Goal: Check status

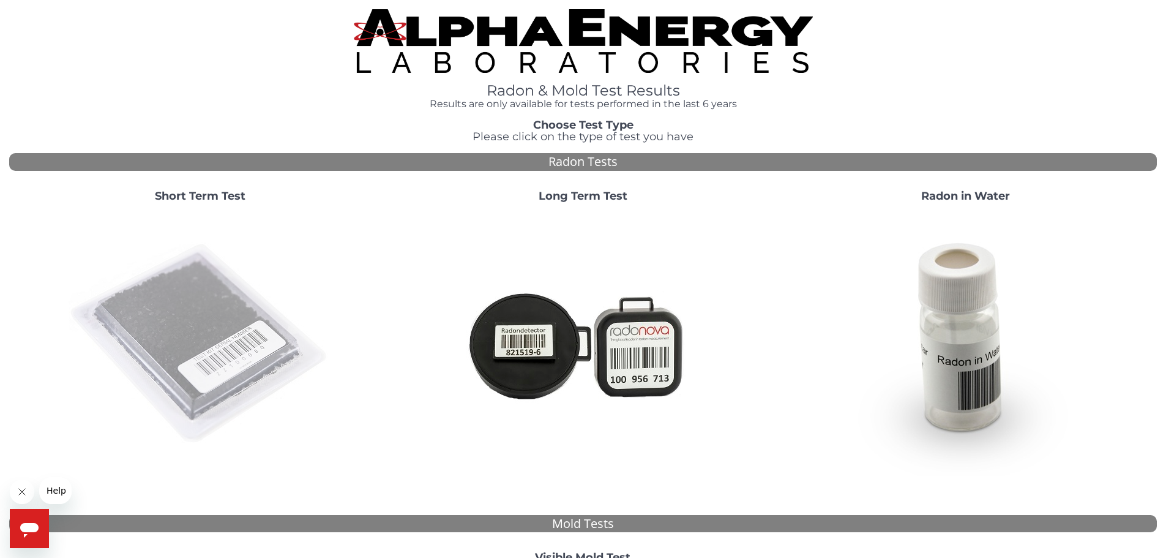
click at [188, 232] on img at bounding box center [200, 343] width 263 height 263
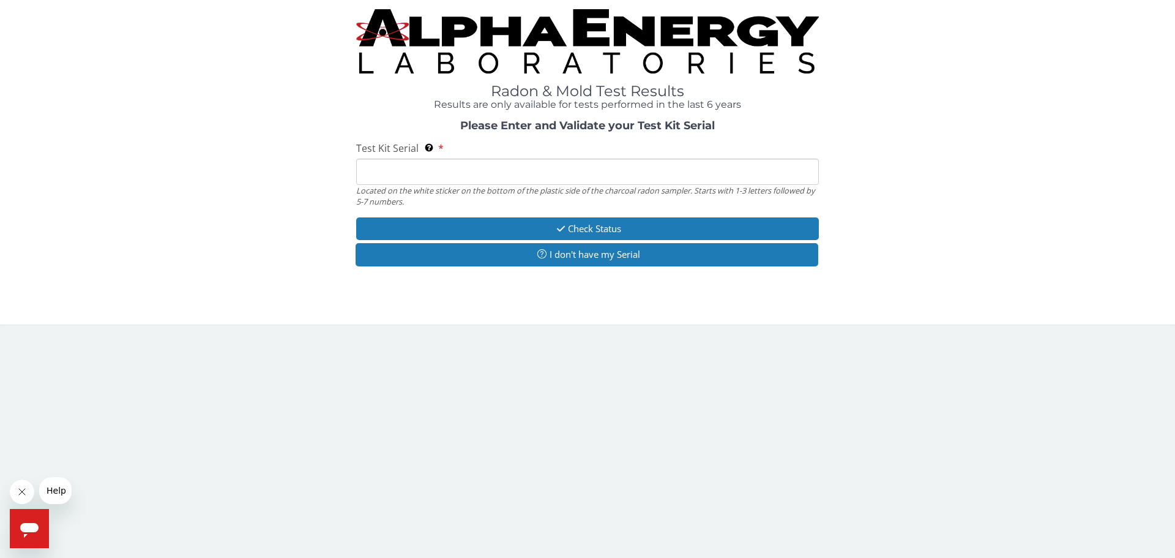
click at [428, 165] on input "Test Kit Serial Located on the white sticker on the bottom of the plastic side …" at bounding box center [587, 172] width 463 height 26
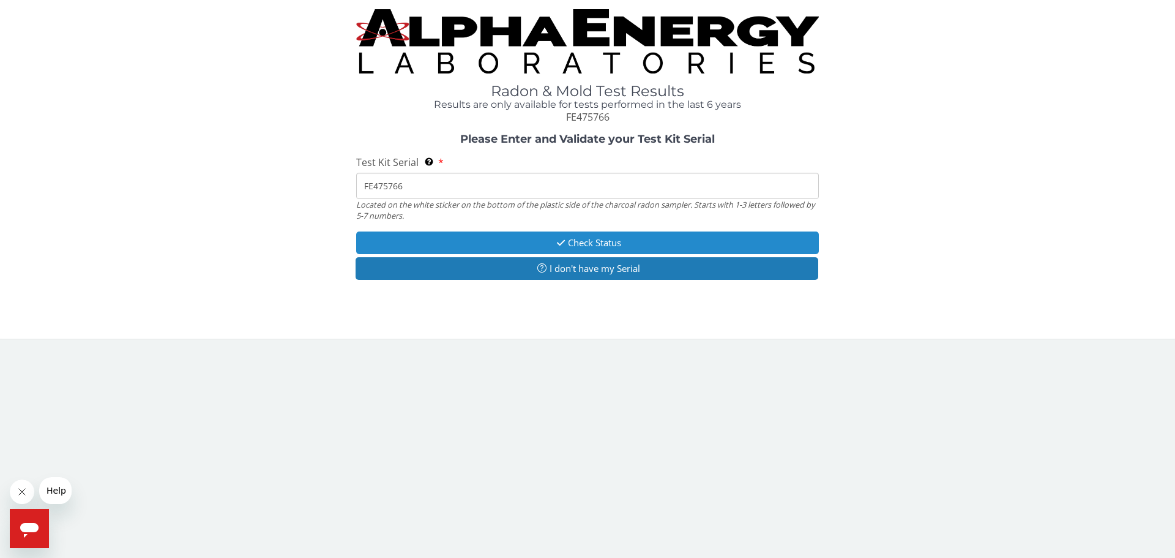
type input "FE475766"
click at [471, 232] on button "Check Status" at bounding box center [587, 242] width 463 height 23
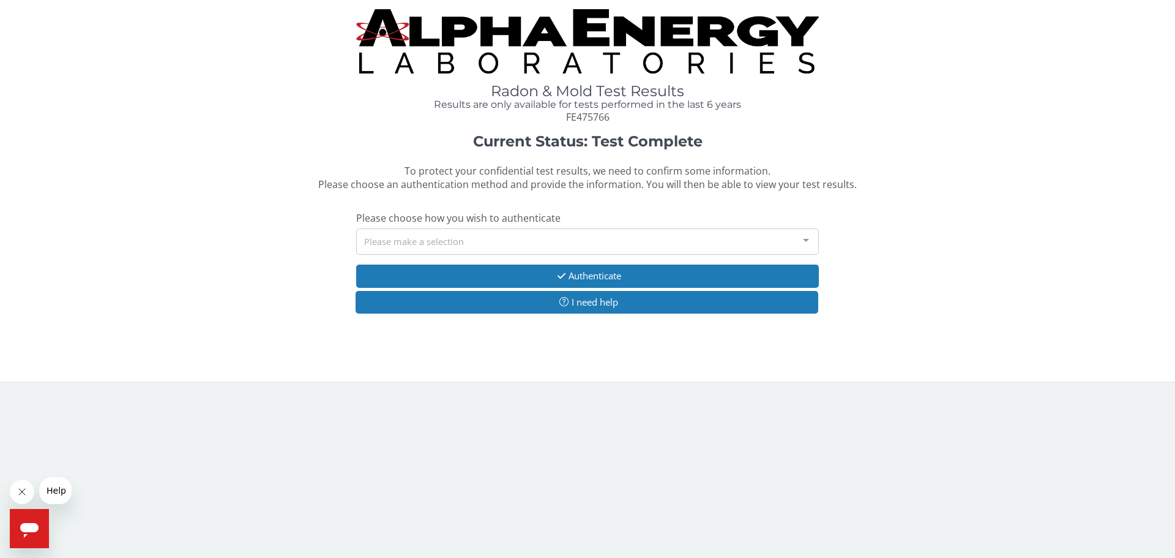
click at [471, 232] on div "Please make a selection" at bounding box center [587, 241] width 463 height 26
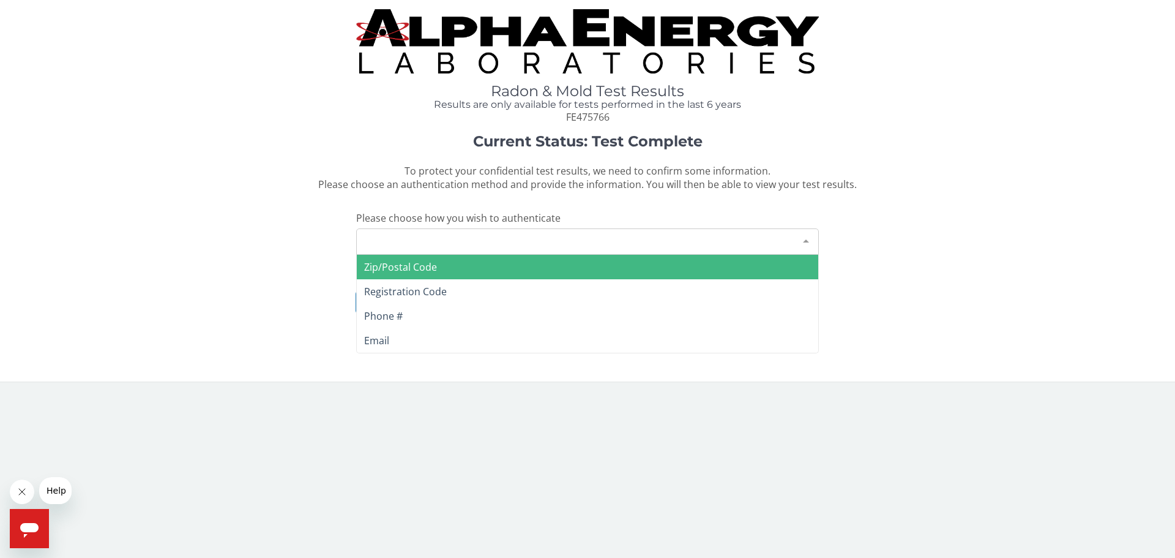
click at [438, 261] on span "Zip/Postal Code" at bounding box center [588, 267] width 462 height 24
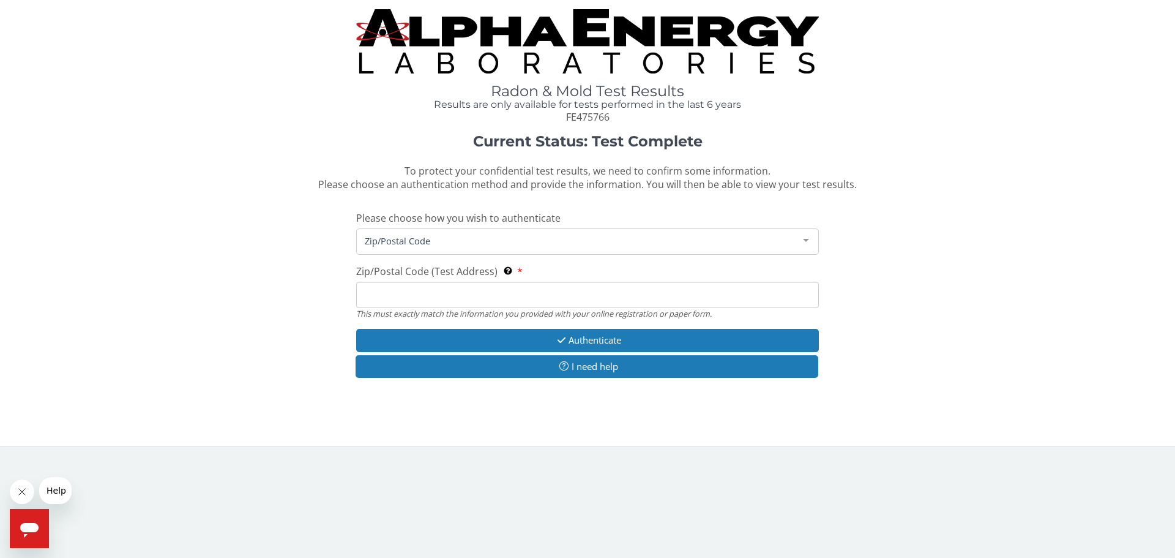
click at [424, 291] on input "Zip/Postal Code (Test Address) This must exactly match the information you prov…" at bounding box center [587, 295] width 463 height 26
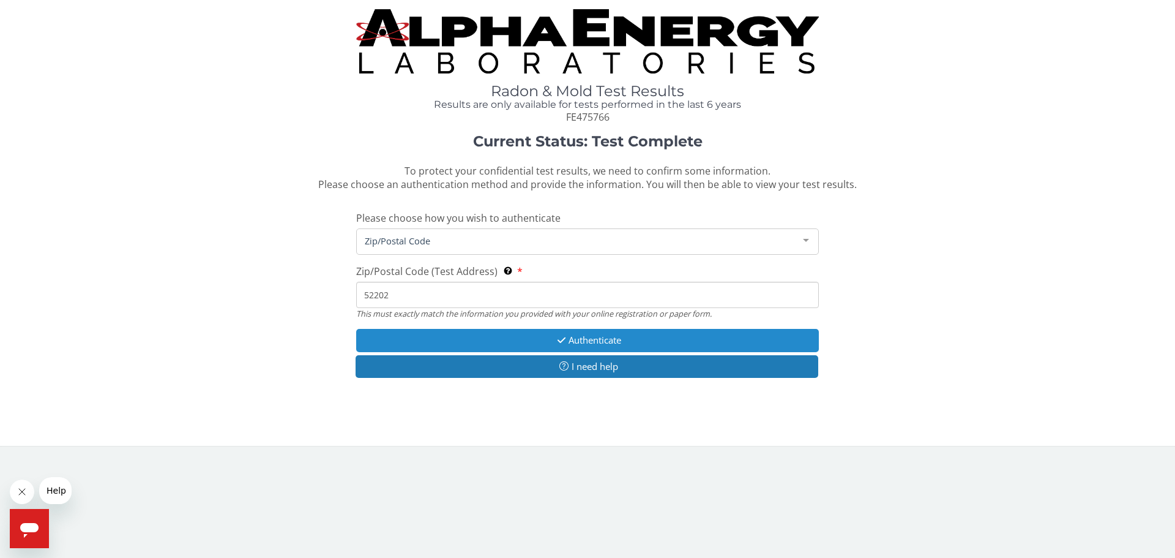
type input "52202"
click at [461, 339] on button "Authenticate" at bounding box center [587, 340] width 463 height 23
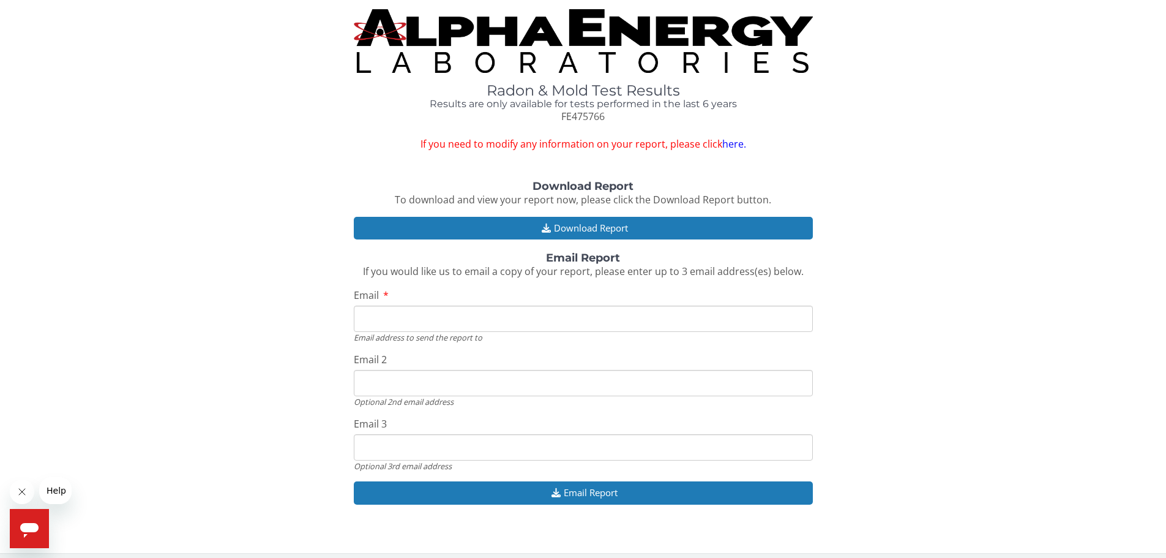
click at [457, 332] on div "Email address to send the report to" at bounding box center [583, 337] width 459 height 11
click at [466, 320] on input "Email" at bounding box center [583, 318] width 459 height 26
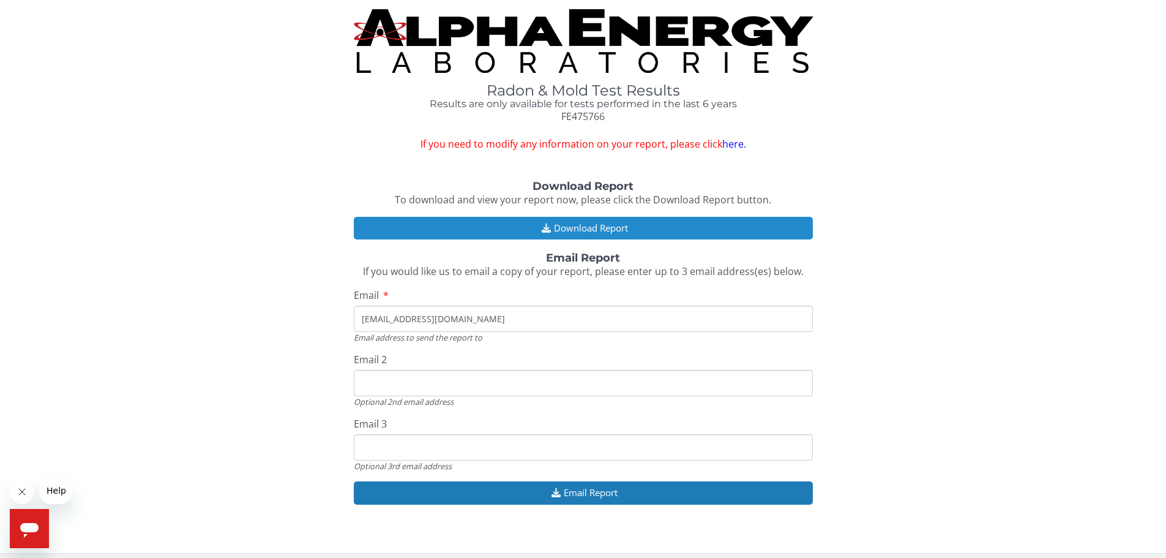
type input "[EMAIL_ADDRESS][DOMAIN_NAME]"
click at [489, 231] on button "Download Report" at bounding box center [583, 228] width 459 height 23
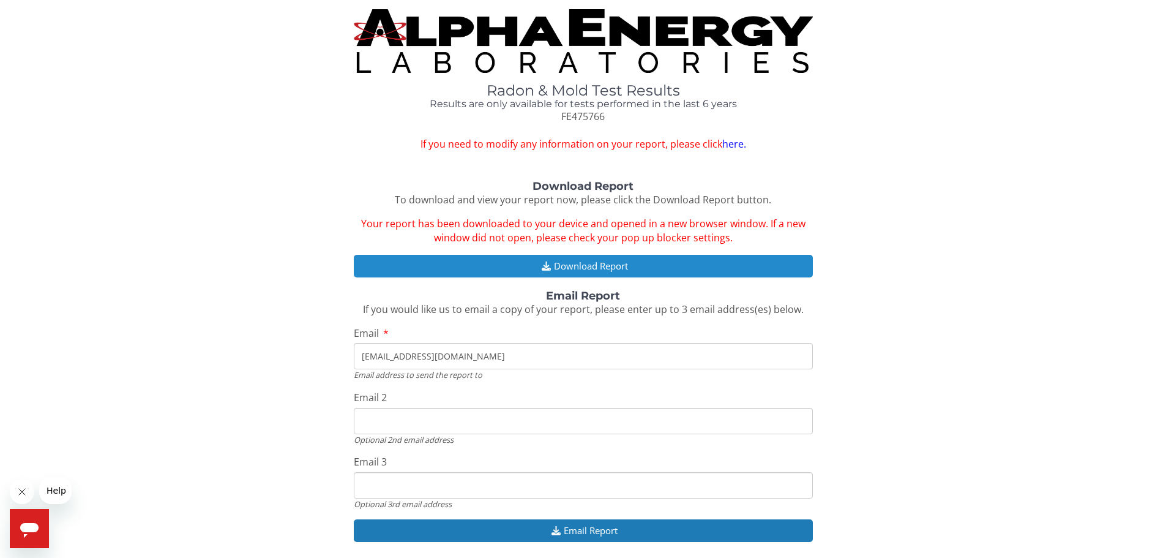
click at [567, 269] on button "Download Report" at bounding box center [583, 266] width 459 height 23
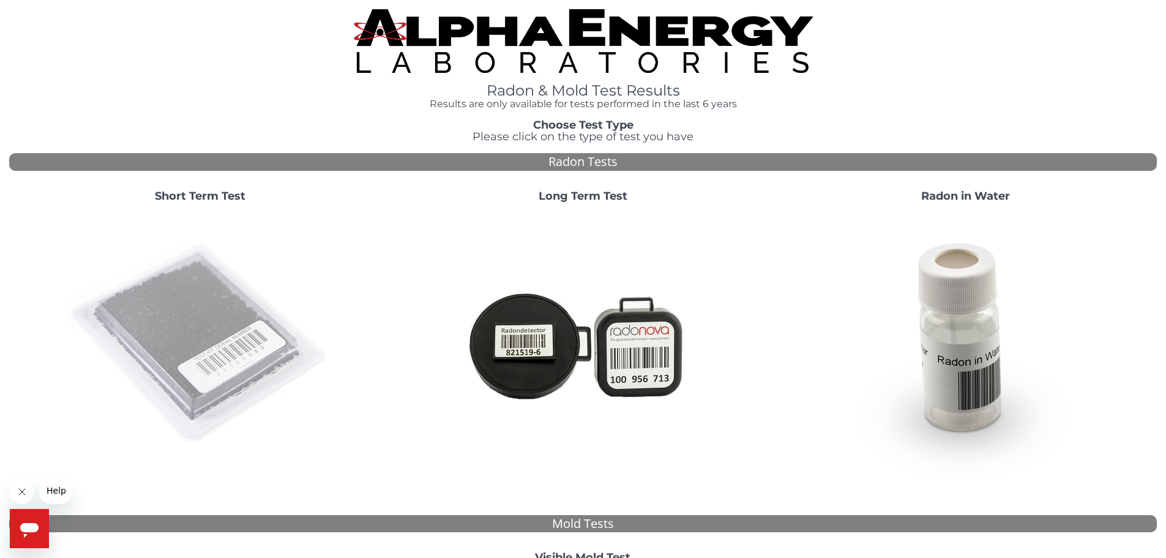
click at [187, 300] on img at bounding box center [200, 343] width 263 height 263
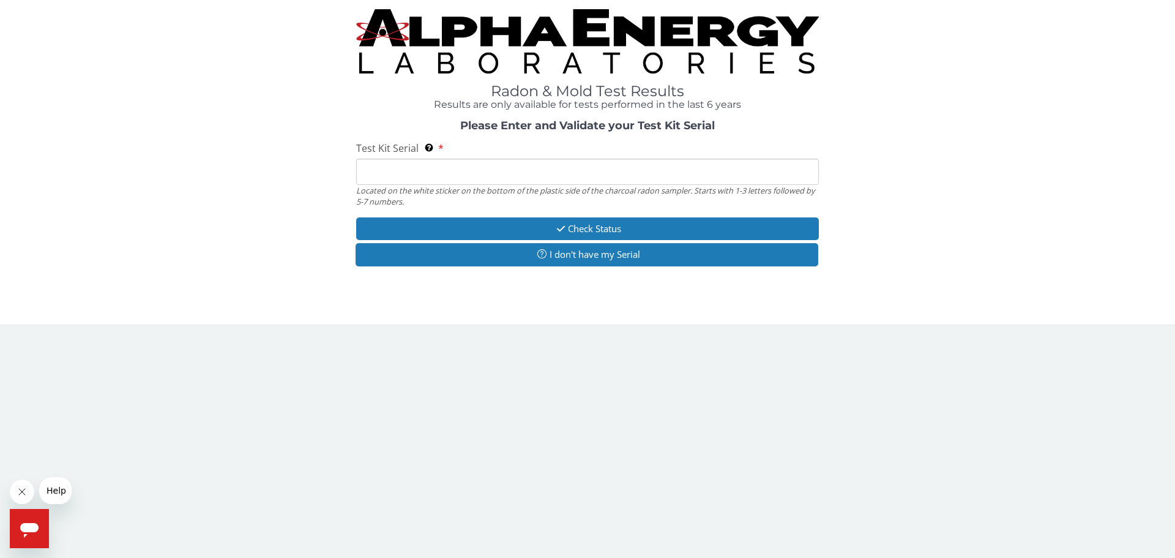
click at [387, 163] on input "Test Kit Serial Located on the white sticker on the bottom of the plastic side …" at bounding box center [587, 172] width 463 height 26
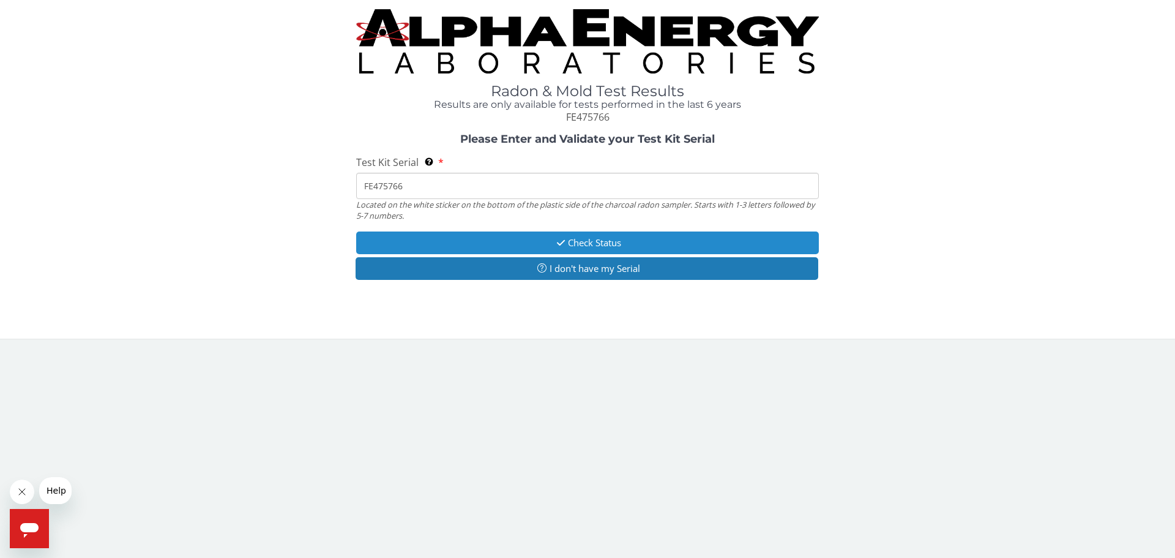
type input "FE475766"
click at [507, 246] on button "Check Status" at bounding box center [587, 242] width 463 height 23
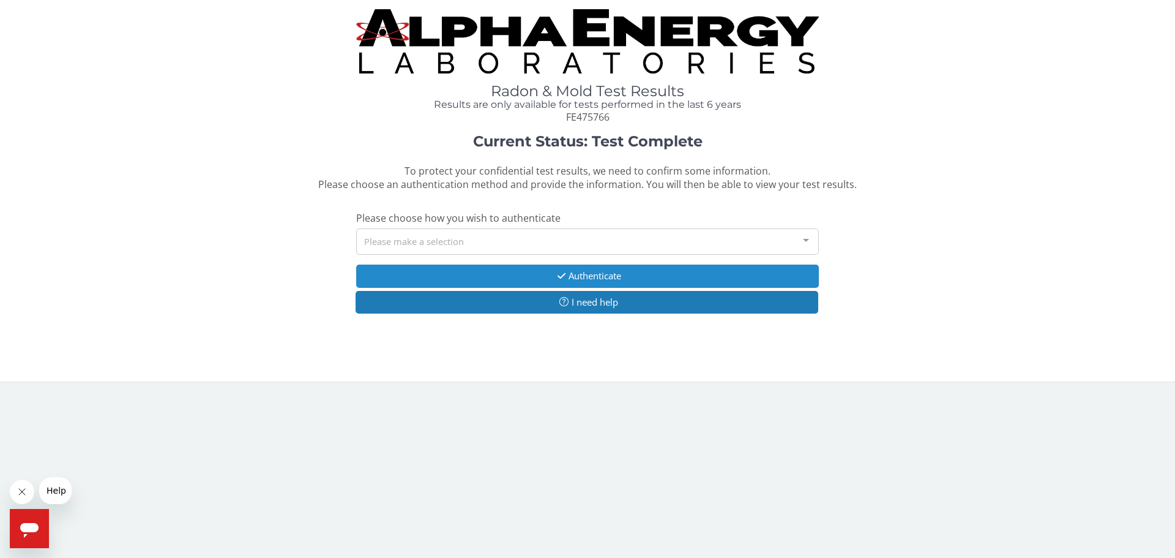
click at [503, 272] on button "Authenticate" at bounding box center [587, 275] width 463 height 23
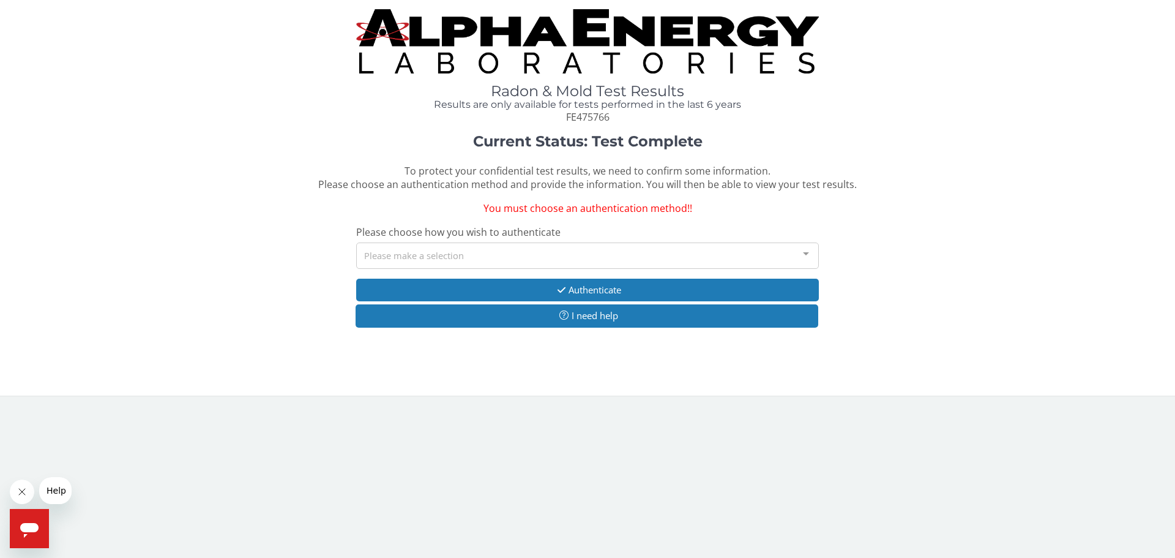
click at [497, 258] on div "Please make a selection" at bounding box center [587, 255] width 463 height 26
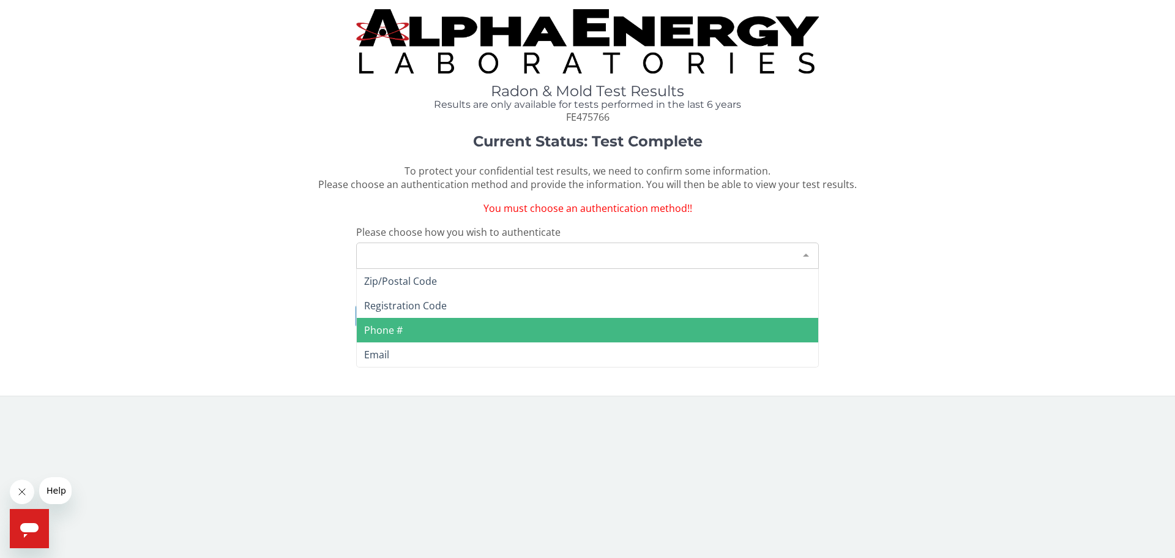
click at [404, 333] on span "Phone #" at bounding box center [588, 330] width 462 height 24
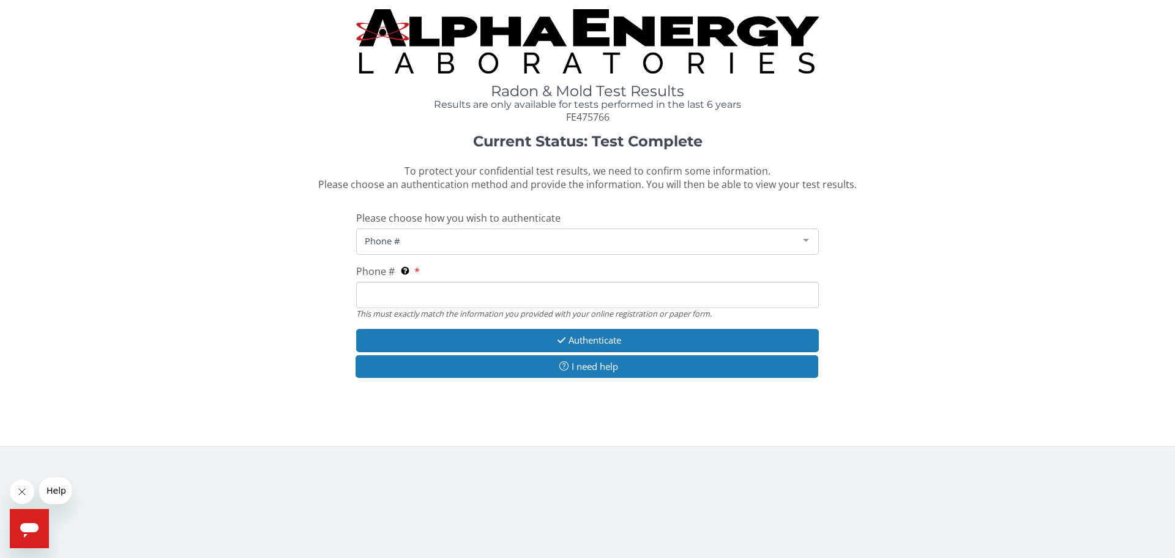
click at [414, 297] on input "Phone # This must exactly match the information you provided with your online r…" at bounding box center [587, 295] width 463 height 26
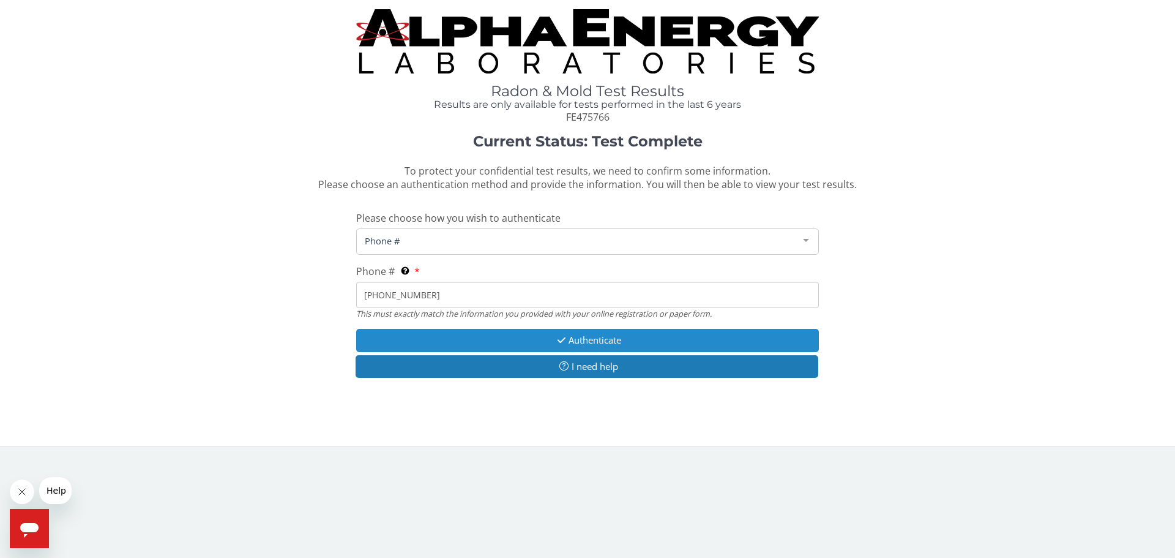
type input "319 310 4250"
click at [484, 339] on button "Authenticate" at bounding box center [587, 340] width 463 height 23
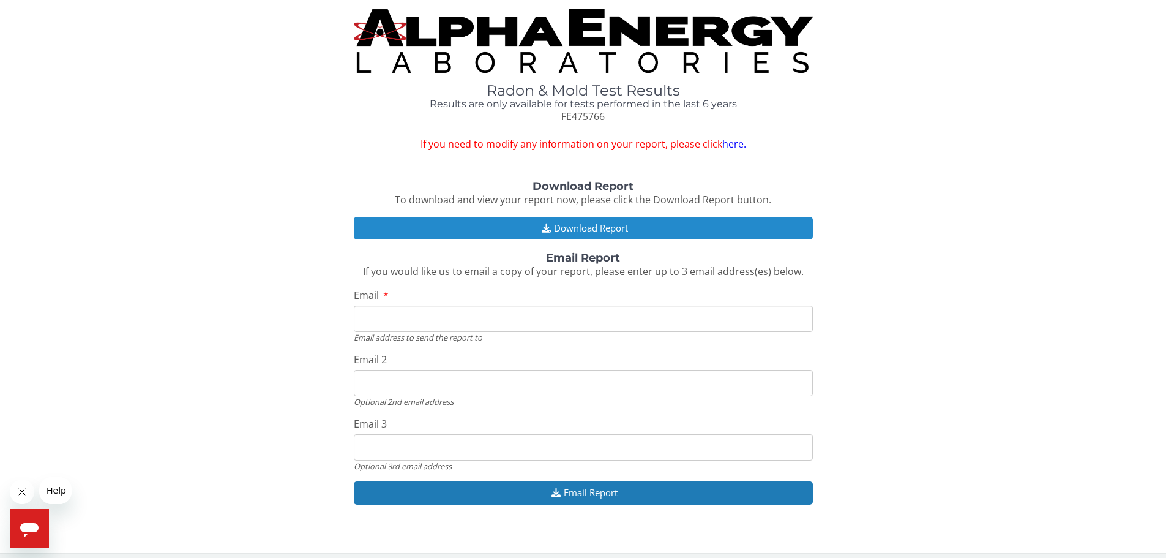
click at [488, 224] on button "Download Report" at bounding box center [583, 228] width 459 height 23
